Goal: Browse casually: Explore the website without a specific task or goal

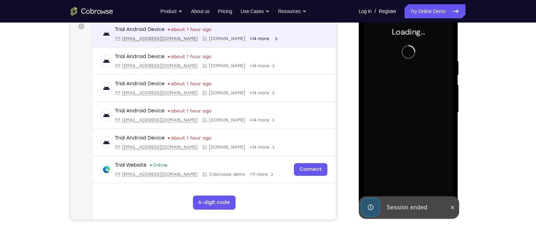
scroll to position [108, 0]
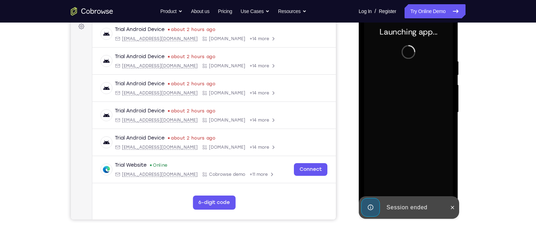
click at [398, 207] on div "Session ended" at bounding box center [415, 208] width 62 height 14
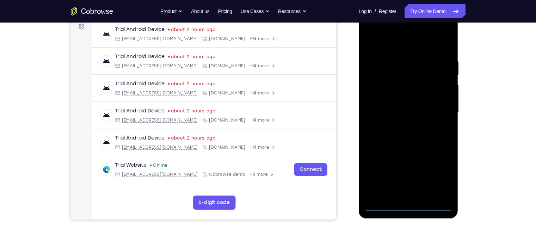
click at [409, 206] on div at bounding box center [408, 112] width 89 height 197
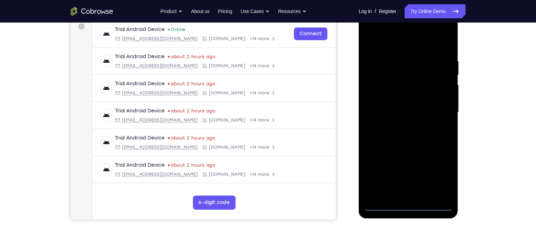
click at [440, 176] on div at bounding box center [408, 112] width 89 height 197
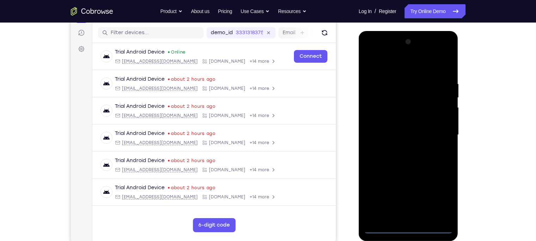
scroll to position [85, 0]
click at [399, 69] on div at bounding box center [408, 135] width 89 height 197
click at [437, 131] on div at bounding box center [408, 135] width 89 height 197
click at [399, 150] on div at bounding box center [408, 135] width 89 height 197
click at [399, 127] on div at bounding box center [408, 135] width 89 height 197
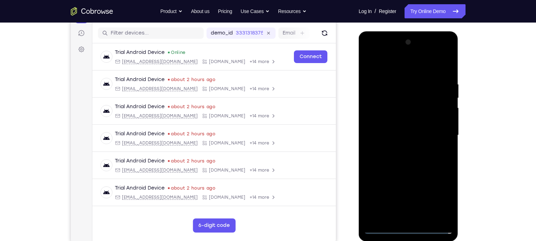
click at [395, 121] on div at bounding box center [408, 135] width 89 height 197
click at [404, 136] on div at bounding box center [408, 135] width 89 height 197
click at [409, 162] on div at bounding box center [408, 135] width 89 height 197
click at [426, 220] on div at bounding box center [408, 135] width 89 height 197
drag, startPoint x: 406, startPoint y: 66, endPoint x: 407, endPoint y: 28, distance: 38.1
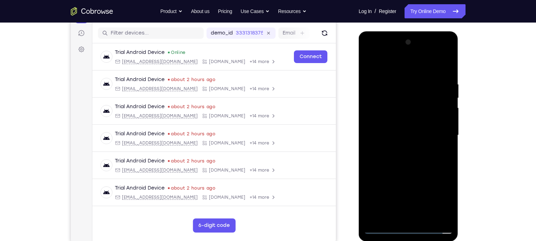
click at [407, 31] on html "Online web based iOS Simulators and Android Emulators. Run iPhone, iPad, Mobile…" at bounding box center [409, 137] width 100 height 212
click at [401, 173] on div at bounding box center [408, 135] width 89 height 197
click at [384, 228] on div at bounding box center [408, 135] width 89 height 197
click at [448, 63] on div at bounding box center [408, 135] width 89 height 197
click at [422, 219] on div at bounding box center [408, 135] width 89 height 197
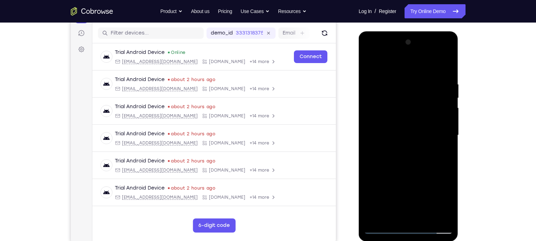
click at [385, 229] on div at bounding box center [408, 135] width 89 height 197
click at [441, 221] on div at bounding box center [408, 135] width 89 height 197
click at [378, 88] on div at bounding box center [408, 135] width 89 height 197
click at [433, 117] on div at bounding box center [408, 135] width 89 height 197
click at [446, 67] on div at bounding box center [408, 135] width 89 height 197
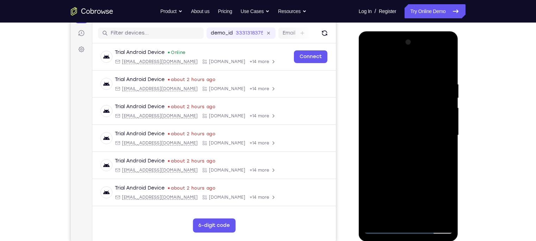
click at [374, 217] on div at bounding box center [408, 135] width 89 height 197
click at [426, 220] on div at bounding box center [408, 135] width 89 height 197
drag, startPoint x: 414, startPoint y: 202, endPoint x: 425, endPoint y: 159, distance: 45.2
click at [425, 159] on div at bounding box center [408, 135] width 89 height 197
drag, startPoint x: 414, startPoint y: 150, endPoint x: 416, endPoint y: 181, distance: 31.1
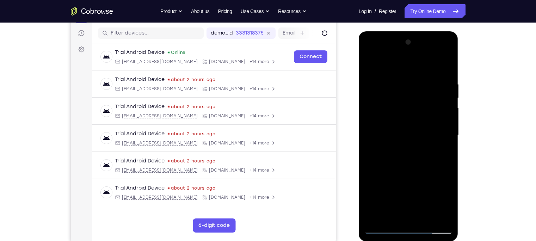
click at [416, 181] on div at bounding box center [408, 135] width 89 height 197
click at [409, 145] on div at bounding box center [408, 135] width 89 height 197
click at [368, 62] on div at bounding box center [408, 135] width 89 height 197
click at [373, 63] on div at bounding box center [408, 135] width 89 height 197
click at [426, 216] on div at bounding box center [408, 135] width 89 height 197
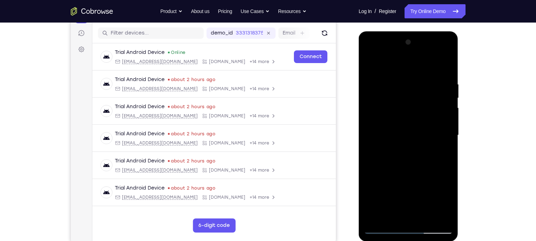
click at [380, 231] on div at bounding box center [408, 135] width 89 height 197
click at [392, 221] on div at bounding box center [408, 135] width 89 height 197
click at [408, 65] on div at bounding box center [408, 135] width 89 height 197
click at [398, 76] on div at bounding box center [408, 135] width 89 height 197
click at [372, 62] on div at bounding box center [408, 135] width 89 height 197
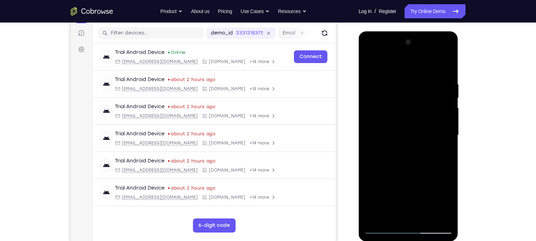
click at [435, 63] on div at bounding box center [408, 135] width 89 height 197
click at [448, 85] on div at bounding box center [408, 135] width 89 height 197
click at [374, 216] on div at bounding box center [408, 135] width 89 height 197
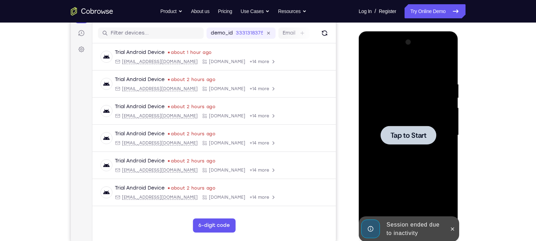
click at [437, 134] on div at bounding box center [408, 135] width 89 height 197
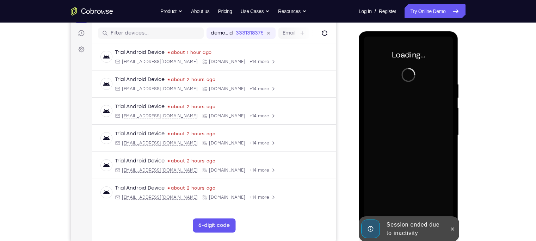
click at [411, 218] on div "Session ended due to inactivity" at bounding box center [415, 229] width 62 height 23
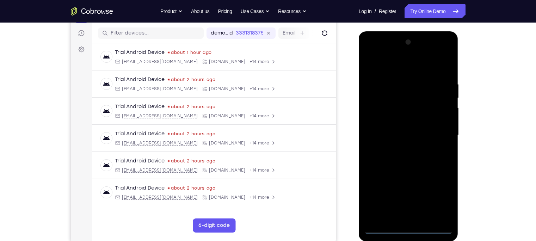
click at [408, 228] on div at bounding box center [408, 135] width 89 height 197
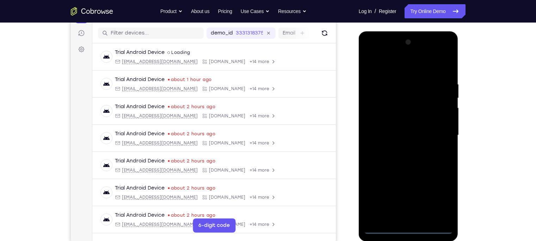
click at [439, 199] on div at bounding box center [408, 135] width 89 height 197
click at [401, 60] on div at bounding box center [408, 135] width 89 height 197
click at [401, 65] on div at bounding box center [408, 135] width 89 height 197
click at [445, 136] on div at bounding box center [408, 135] width 89 height 197
click at [398, 146] on div at bounding box center [408, 135] width 89 height 197
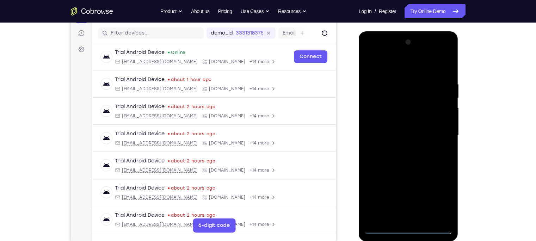
click at [390, 127] on div at bounding box center [408, 135] width 89 height 197
click at [388, 116] on div at bounding box center [408, 135] width 89 height 197
click at [396, 136] on div at bounding box center [408, 135] width 89 height 197
click at [403, 164] on div at bounding box center [408, 135] width 89 height 197
click at [425, 218] on div at bounding box center [408, 135] width 89 height 197
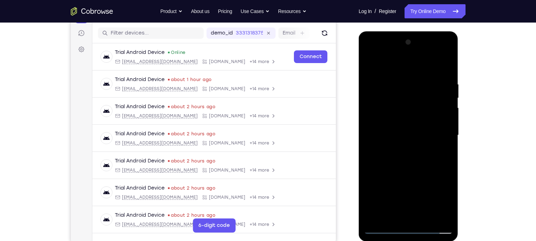
click at [411, 174] on div at bounding box center [408, 135] width 89 height 197
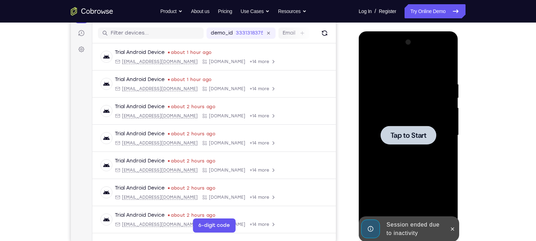
click at [417, 148] on div at bounding box center [408, 135] width 89 height 197
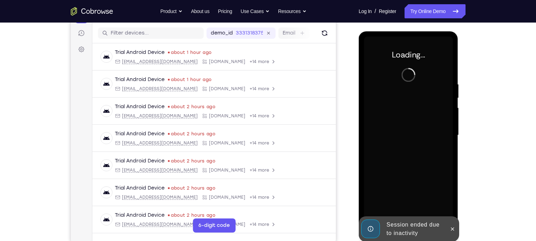
click at [410, 230] on div "Session ended due to inactivity" at bounding box center [415, 229] width 62 height 23
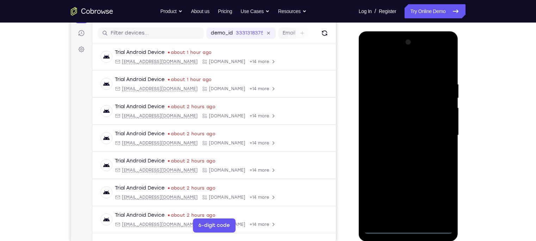
click at [410, 230] on div at bounding box center [408, 135] width 89 height 197
click at [439, 197] on div at bounding box center [408, 135] width 89 height 197
click at [381, 66] on div at bounding box center [408, 135] width 89 height 197
click at [439, 134] on div at bounding box center [408, 135] width 89 height 197
click at [402, 147] on div at bounding box center [408, 135] width 89 height 197
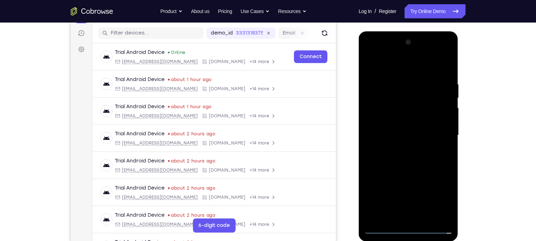
click at [396, 128] on div at bounding box center [408, 135] width 89 height 197
click at [398, 123] on div at bounding box center [408, 135] width 89 height 197
click at [406, 135] on div at bounding box center [408, 135] width 89 height 197
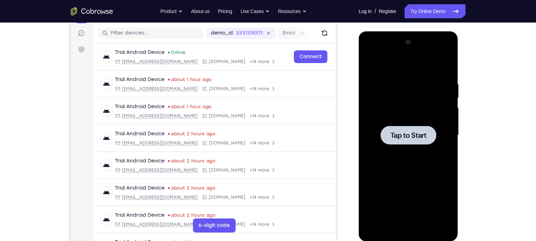
click at [411, 141] on div at bounding box center [409, 135] width 56 height 19
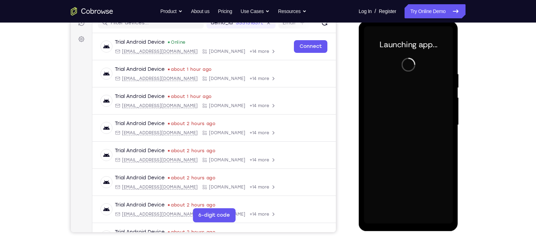
scroll to position [97, 0]
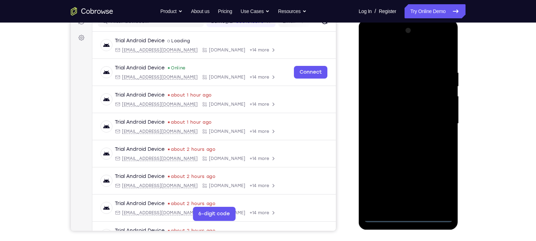
click at [409, 217] on div at bounding box center [408, 123] width 89 height 197
click at [441, 188] on div at bounding box center [408, 123] width 89 height 197
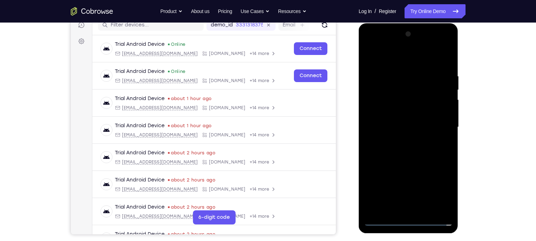
scroll to position [93, 0]
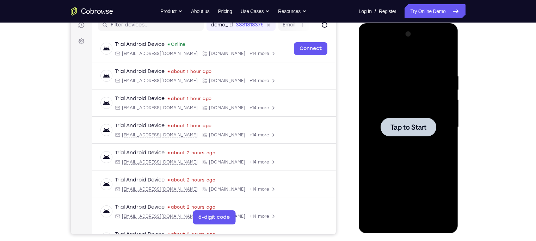
click at [415, 143] on div at bounding box center [408, 127] width 89 height 197
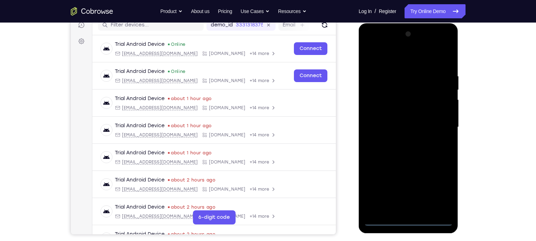
click at [409, 222] on div at bounding box center [408, 127] width 89 height 197
click at [440, 191] on div at bounding box center [408, 127] width 89 height 197
click at [389, 62] on div at bounding box center [408, 127] width 89 height 197
click at [437, 124] on div at bounding box center [408, 127] width 89 height 197
click at [400, 140] on div at bounding box center [408, 127] width 89 height 197
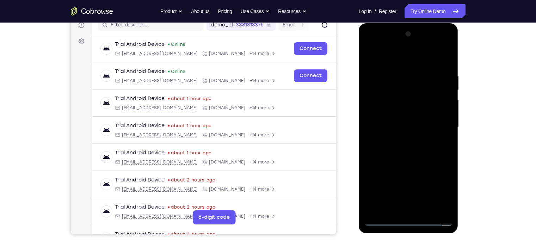
click at [390, 123] on div at bounding box center [408, 127] width 89 height 197
click at [389, 135] on div at bounding box center [408, 127] width 89 height 197
click at [385, 99] on div at bounding box center [408, 127] width 89 height 197
click at [385, 97] on div at bounding box center [408, 127] width 89 height 197
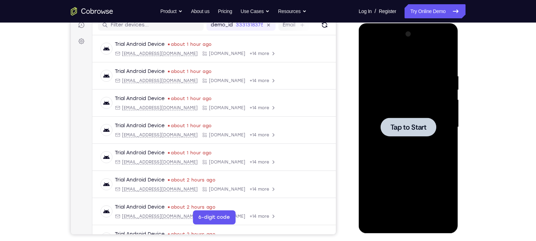
click at [394, 143] on div at bounding box center [408, 127] width 89 height 197
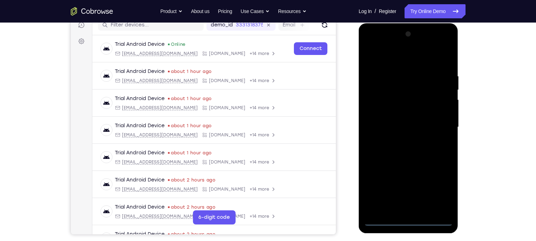
click at [411, 221] on div at bounding box center [408, 127] width 89 height 197
drag, startPoint x: 411, startPoint y: 221, endPoint x: 411, endPoint y: 177, distance: 43.7
click at [411, 177] on div at bounding box center [408, 127] width 89 height 197
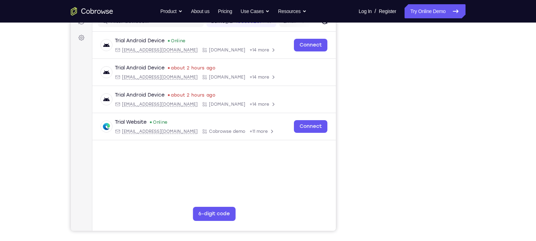
scroll to position [97, 0]
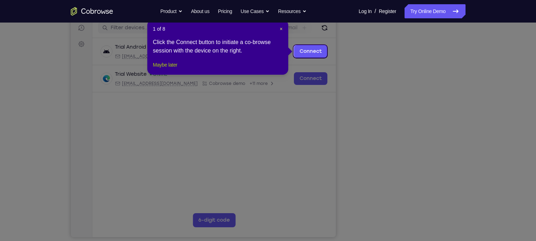
click at [168, 69] on button "Maybe later" at bounding box center [165, 65] width 24 height 8
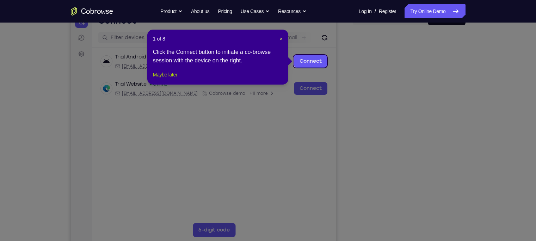
click at [171, 79] on button "Maybe later" at bounding box center [165, 75] width 24 height 8
